Goal: Task Accomplishment & Management: Use online tool/utility

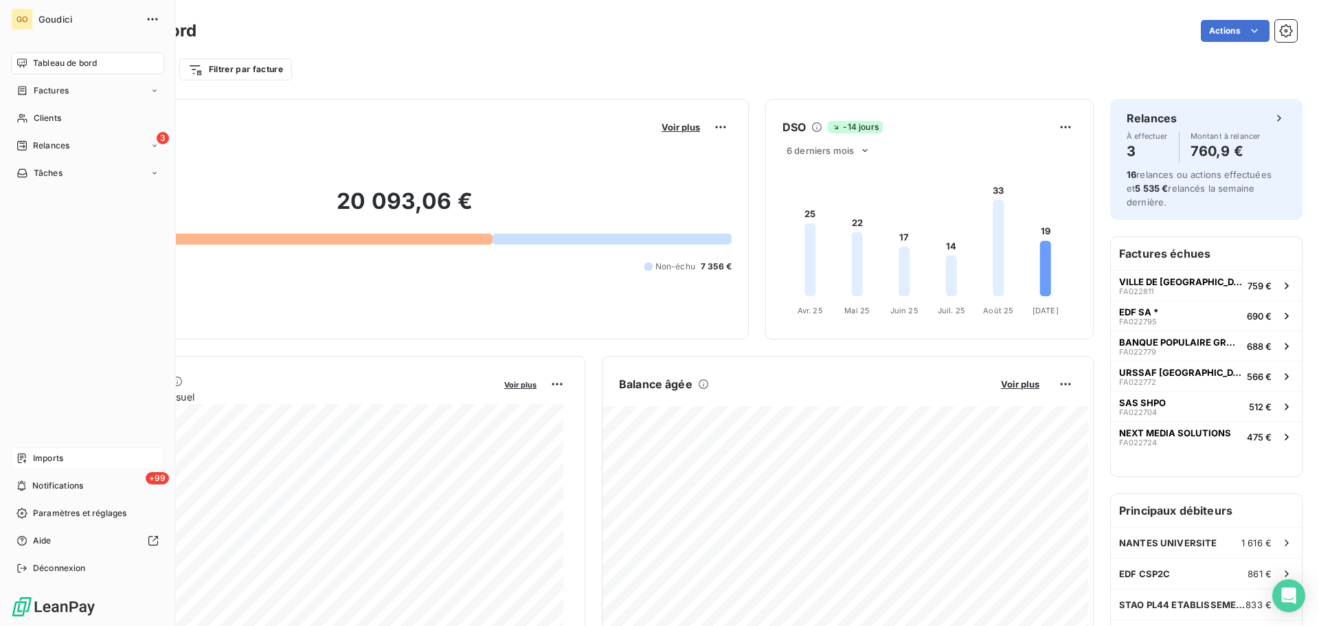
click at [29, 455] on div "Imports" at bounding box center [87, 458] width 153 height 22
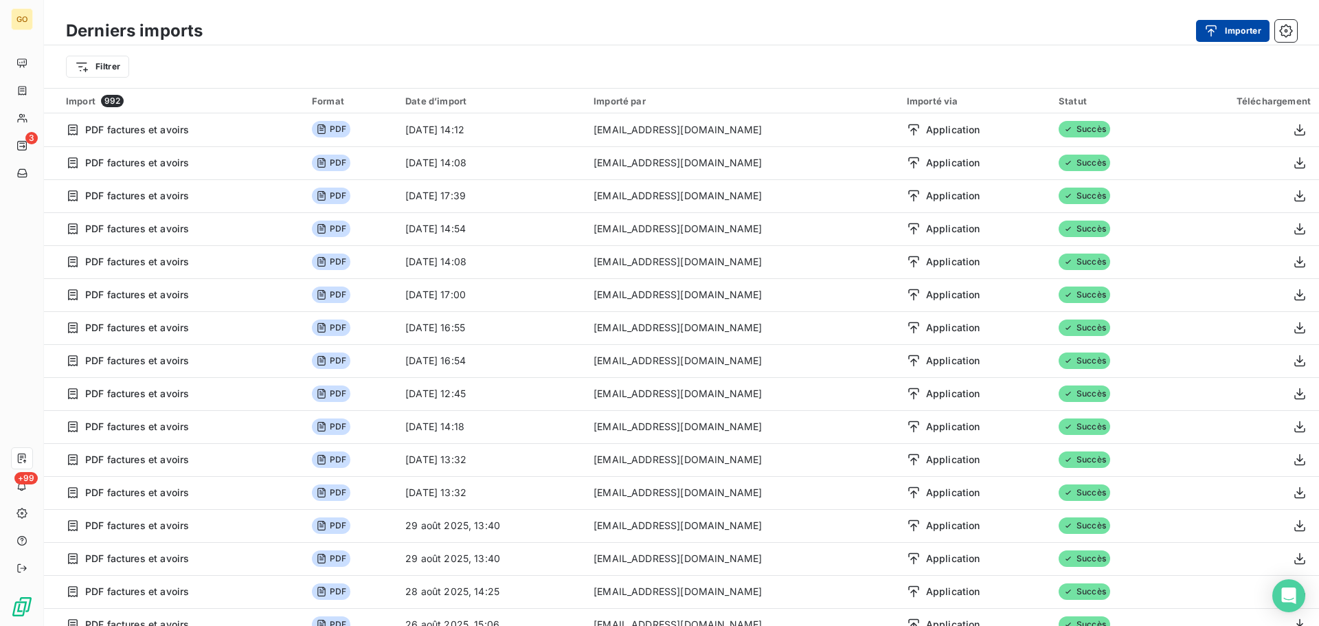
click at [1233, 28] on button "Importer" at bounding box center [1233, 31] width 74 height 22
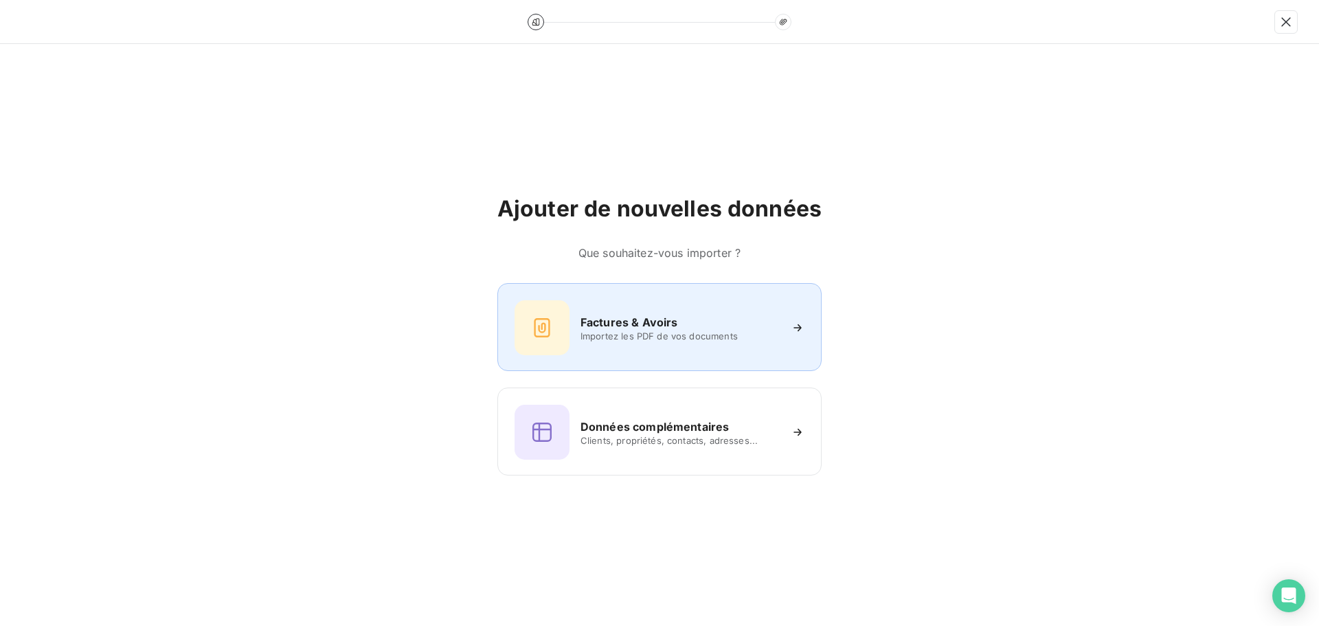
click at [596, 336] on span "Importez les PDF de vos documents" at bounding box center [680, 335] width 199 height 11
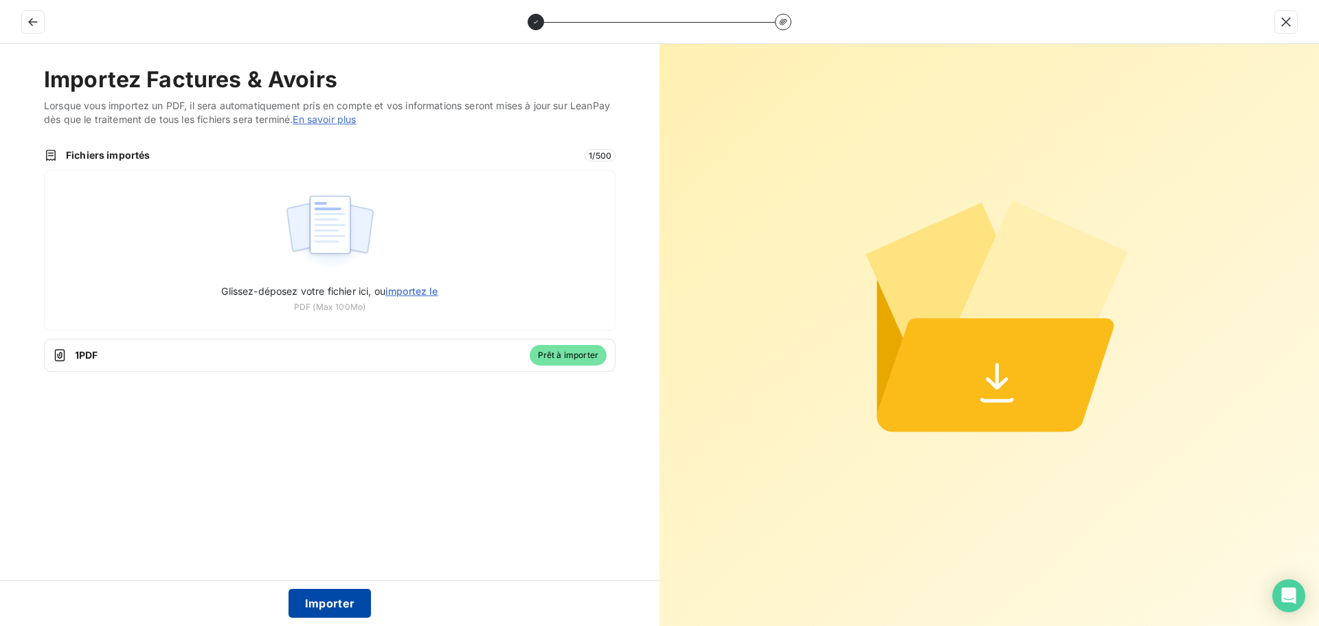
click at [322, 592] on button "Importer" at bounding box center [330, 603] width 83 height 29
